Goal: Task Accomplishment & Management: Manage account settings

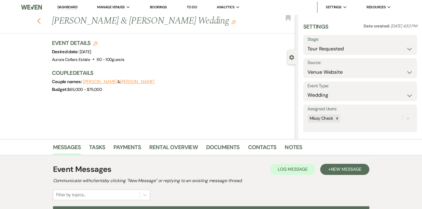
click at [41, 21] on icon "Previous" at bounding box center [39, 21] width 4 height 7
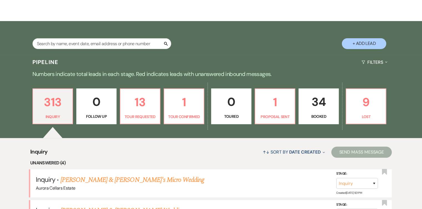
scroll to position [70, 0]
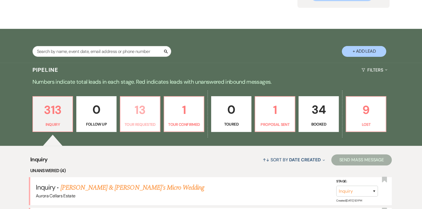
click at [149, 123] on p "Tour Requested" at bounding box center [140, 124] width 33 height 6
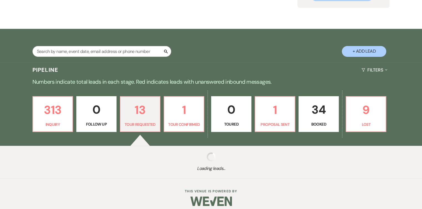
select select "2"
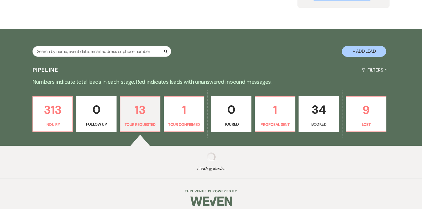
select select "2"
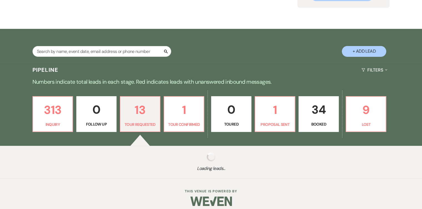
select select "2"
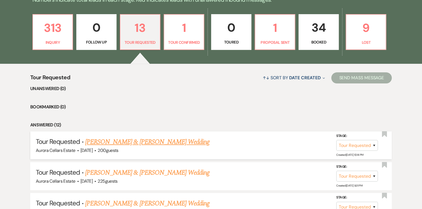
scroll to position [149, 0]
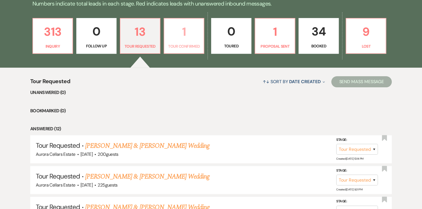
click at [185, 41] on link "1 Tour Confirmed" at bounding box center [184, 36] width 40 height 36
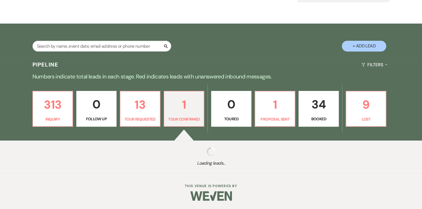
scroll to position [145, 0]
select select "4"
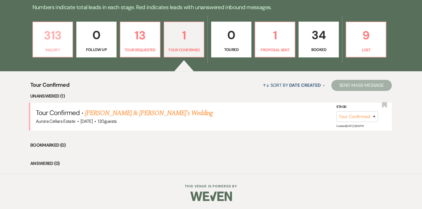
click at [57, 46] on link "313 Inquiry" at bounding box center [52, 40] width 40 height 36
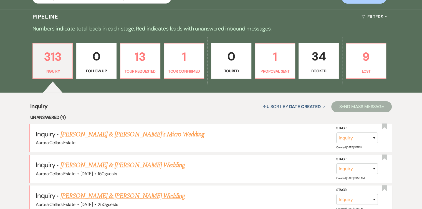
scroll to position [119, 0]
